Goal: Information Seeking & Learning: Learn about a topic

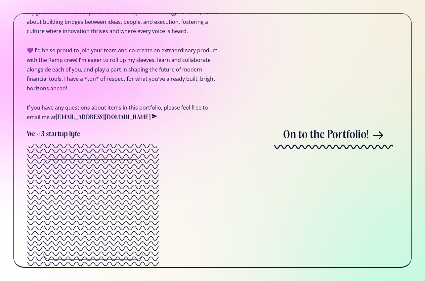
scroll to position [141, 0]
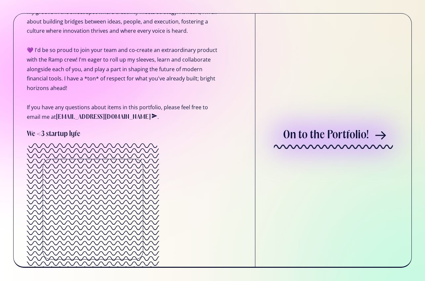
click at [330, 143] on div "On to the Portfolio!" at bounding box center [333, 136] width 101 height 17
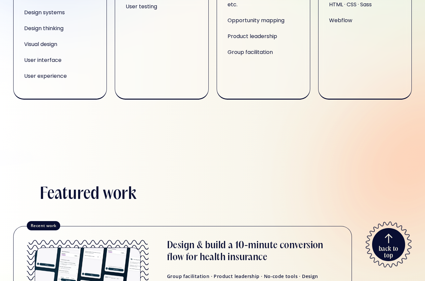
scroll to position [665, 0]
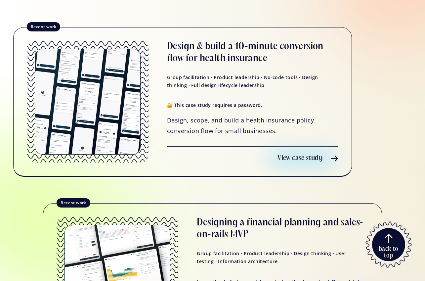
click at [300, 155] on div "View case study" at bounding box center [299, 158] width 45 height 8
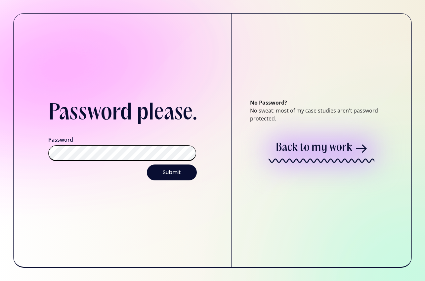
click at [147, 164] on input "Submit" at bounding box center [172, 172] width 50 height 16
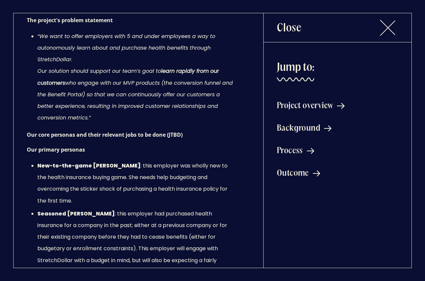
scroll to position [1598, 0]
